Goal: Task Accomplishment & Management: Manage account settings

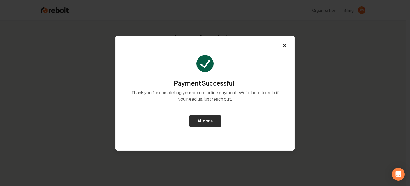
click at [209, 122] on button "All done" at bounding box center [205, 121] width 32 height 12
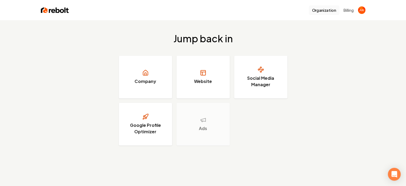
click at [319, 10] on button "Organization" at bounding box center [324, 10] width 30 height 10
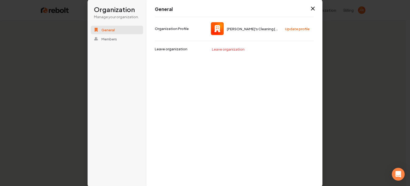
click at [251, 27] on span "[PERSON_NAME]'s Cleaning [GEOGRAPHIC_DATA]" at bounding box center [253, 28] width 53 height 5
click at [250, 26] on span "[PERSON_NAME]'s Cleaning [GEOGRAPHIC_DATA]" at bounding box center [253, 28] width 53 height 5
click at [311, 8] on icon "button" at bounding box center [313, 8] width 6 height 6
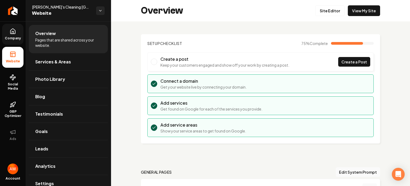
click at [15, 35] on link "Company" at bounding box center [12, 34] width 21 height 21
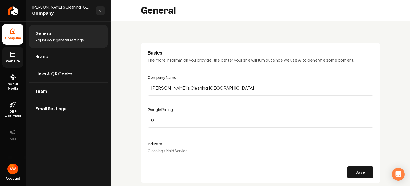
click at [10, 57] on icon at bounding box center [13, 54] width 6 height 6
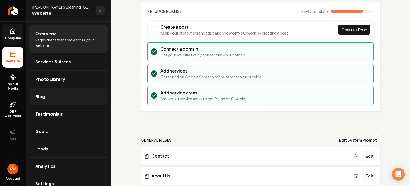
scroll to position [33, 0]
click at [14, 82] on span "Social Media" at bounding box center [12, 86] width 21 height 9
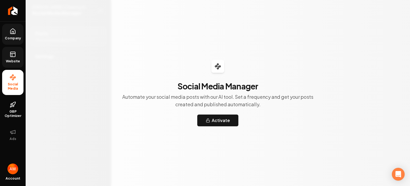
click at [13, 170] on img "Open user button" at bounding box center [12, 168] width 11 height 11
click at [98, 58] on div "Social Media Manager Automate your social media posts with our AI tool. Set a f…" at bounding box center [218, 93] width 384 height 186
click at [13, 34] on link "Company" at bounding box center [12, 34] width 21 height 21
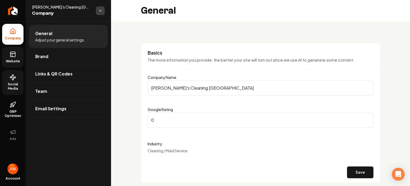
click at [101, 10] on html "Company Website Social Media GBP Optimizer Ads Account Ruby's Cleaning San Dieg…" at bounding box center [205, 93] width 410 height 186
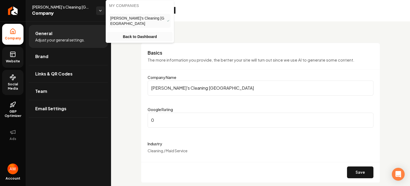
click at [133, 32] on link "Back to Dashboard" at bounding box center [140, 37] width 66 height 10
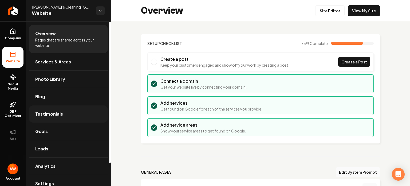
scroll to position [26, 0]
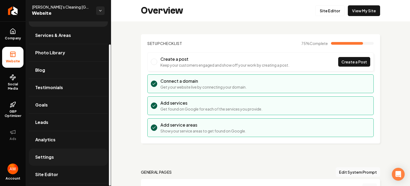
click at [46, 154] on span "Settings" at bounding box center [44, 157] width 19 height 6
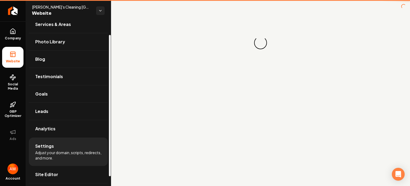
scroll to position [15, 0]
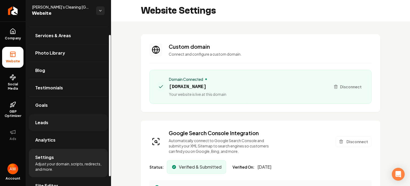
click at [46, 123] on span "Leads" at bounding box center [41, 122] width 13 height 6
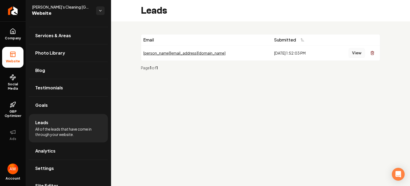
click at [356, 51] on button "View" at bounding box center [357, 53] width 16 height 10
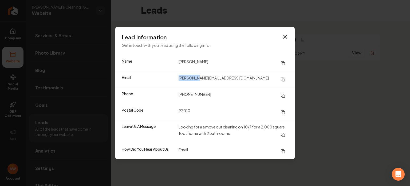
drag, startPoint x: 179, startPoint y: 77, endPoint x: 195, endPoint y: 75, distance: 16.7
click at [195, 75] on dd "deangelis.k@gmail.com" at bounding box center [234, 79] width 110 height 10
copy dd "deangelis"
click at [256, 79] on dd "deangelis.k@gmail.com" at bounding box center [234, 79] width 110 height 10
click at [283, 78] on icon at bounding box center [283, 79] width 4 height 4
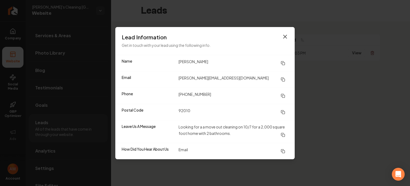
click at [285, 36] on icon "button" at bounding box center [285, 36] width 3 height 3
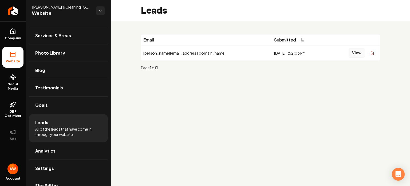
click at [358, 54] on button "View" at bounding box center [357, 53] width 16 height 10
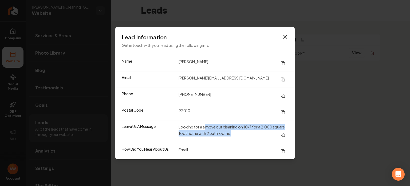
drag, startPoint x: 205, startPoint y: 127, endPoint x: 235, endPoint y: 131, distance: 30.5
click at [235, 131] on dd "Looking for a a move out cleaning on 10/7 for a 2,000 square foot home with 2 b…" at bounding box center [234, 131] width 110 height 16
copy dd "move out cleaning on 10/7 for a 2,000 square foot home with 2 bathrooms."
click at [286, 35] on icon "button" at bounding box center [285, 36] width 6 height 6
